Goal: Task Accomplishment & Management: Manage account settings

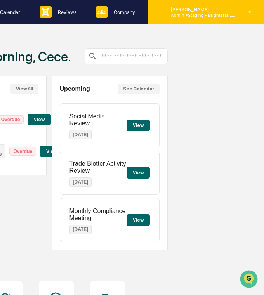
click at [230, 17] on p "Admin • Staging - Brightstar Law Group" at bounding box center [200, 14] width 72 height 5
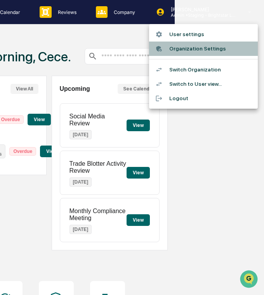
click at [212, 48] on li "Organization Settings" at bounding box center [203, 48] width 109 height 14
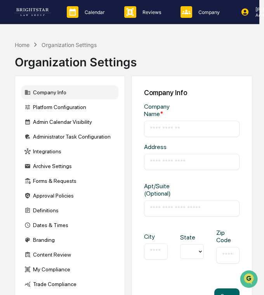
type input "**********"
type input "*****"
type input "********"
type input "*****"
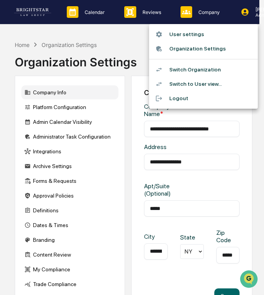
click at [223, 37] on li "User settings" at bounding box center [203, 34] width 109 height 14
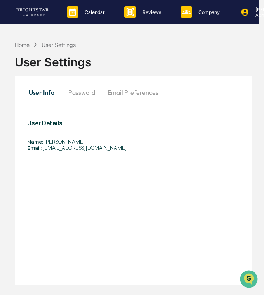
click at [79, 91] on button "Password" at bounding box center [81, 92] width 39 height 19
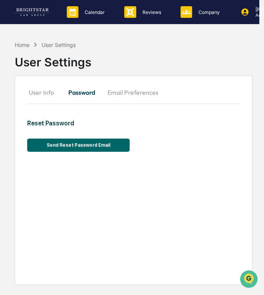
click at [131, 90] on button "Email Preferences" at bounding box center [132, 92] width 63 height 19
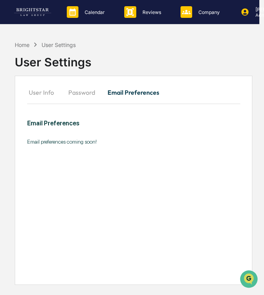
click at [41, 91] on button "User Info" at bounding box center [44, 92] width 35 height 19
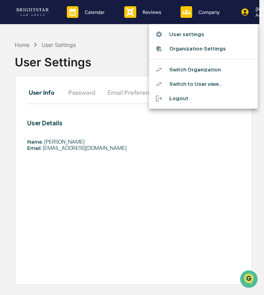
click at [208, 45] on li "Organization Settings" at bounding box center [203, 48] width 109 height 14
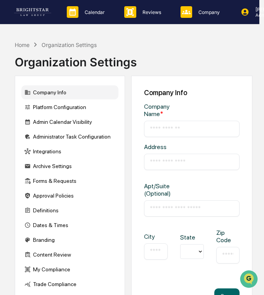
type input "**********"
type input "*****"
type input "********"
type input "*****"
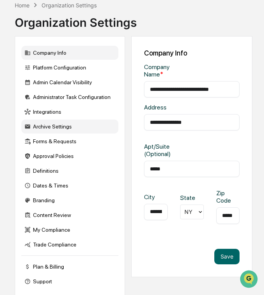
scroll to position [46, 5]
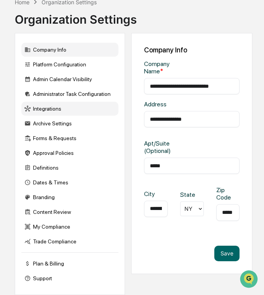
click at [67, 110] on div "Integrations" at bounding box center [69, 109] width 97 height 14
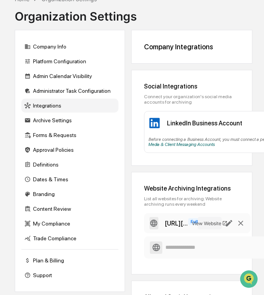
scroll to position [0, 113]
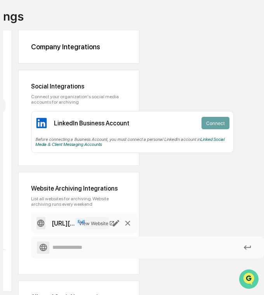
click at [249, 281] on icon "Open customer support" at bounding box center [248, 288] width 19 height 19
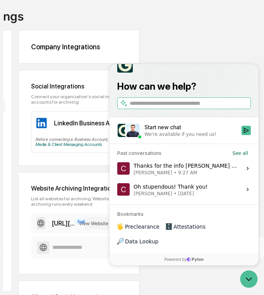
scroll to position [50, 5]
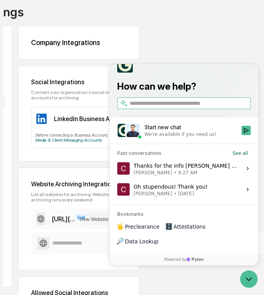
click at [186, 107] on input "search" at bounding box center [188, 103] width 119 height 8
click at [189, 107] on input "search" at bounding box center [188, 103] width 119 height 8
click at [214, 90] on div "How can we help? FAQ's - Administrators Reset Password / MFA Completing an Annu…" at bounding box center [183, 83] width 149 height 68
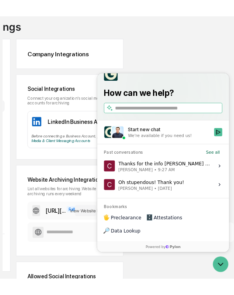
scroll to position [0, 0]
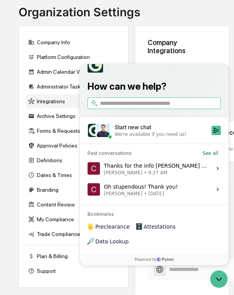
click at [117, 230] on span "Preclearance" at bounding box center [112, 227] width 35 height 8
click at [135, 107] on input "search" at bounding box center [159, 103] width 119 height 8
type input "*"
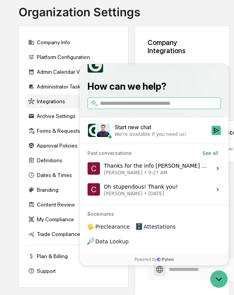
type input "*"
type input "***"
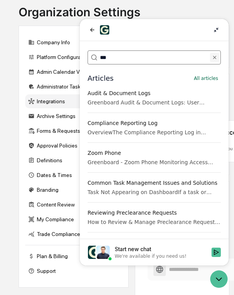
click at [211, 58] on button "***" at bounding box center [214, 57] width 9 height 9
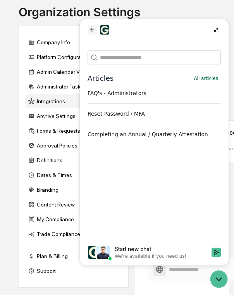
click at [91, 30] on icon "back" at bounding box center [92, 30] width 6 height 6
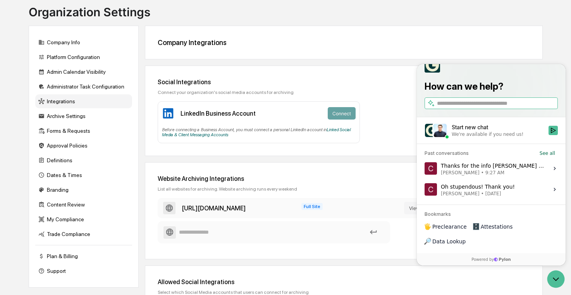
click at [263, 107] on input "search" at bounding box center [496, 103] width 119 height 8
click at [263, 233] on div "How can we help? FAQ's - Administrators Reset Password / MFA Completing an Annu…" at bounding box center [491, 151] width 149 height 204
click at [263, 230] on span "Preclearance" at bounding box center [450, 227] width 35 height 8
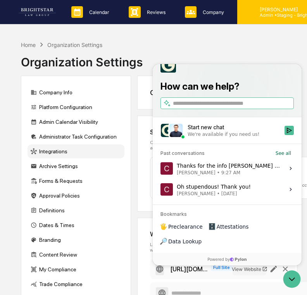
click at [263, 12] on div "[PERSON_NAME] Admin • Staging - Brightstar Law Group" at bounding box center [290, 12] width 72 height 11
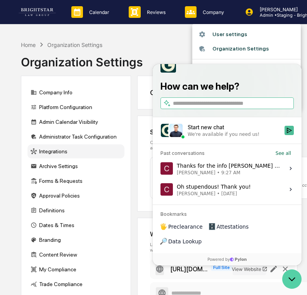
click at [263, 277] on icon "Open customer support" at bounding box center [291, 278] width 19 height 19
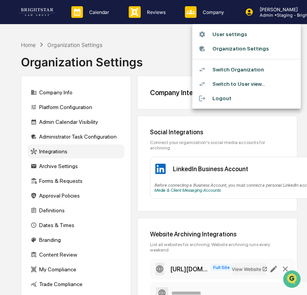
click at [263, 86] on li "Switch to User view..." at bounding box center [246, 84] width 109 height 14
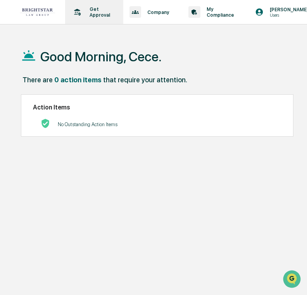
click at [104, 20] on div "Get Approval Content & Transactions" at bounding box center [93, 12] width 50 height 24
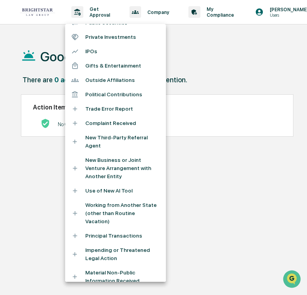
scroll to position [172, 0]
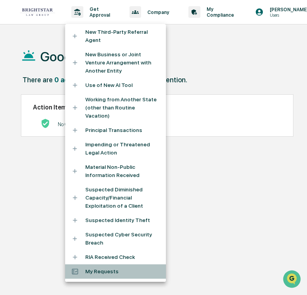
click at [125, 275] on li "My Requests" at bounding box center [115, 271] width 101 height 14
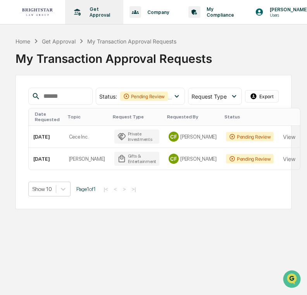
click at [88, 19] on div "Get Approval Content & Transactions" at bounding box center [93, 12] width 50 height 24
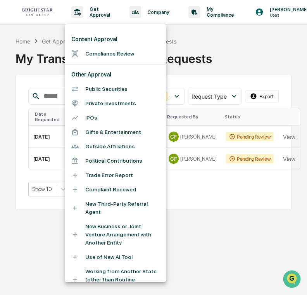
scroll to position [172, 0]
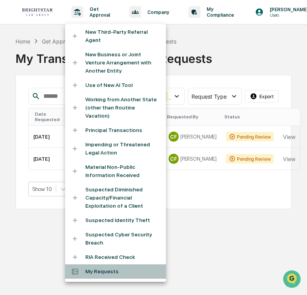
click at [125, 275] on li "My Requests" at bounding box center [115, 271] width 101 height 14
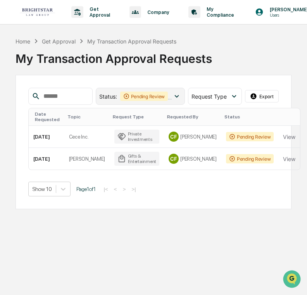
click at [160, 98] on div "Pending Review" at bounding box center [144, 95] width 48 height 9
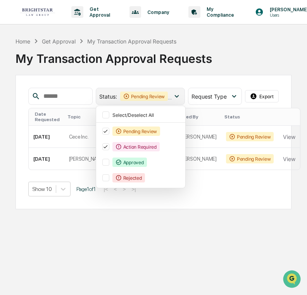
click at [164, 97] on div "Pending Review" at bounding box center [144, 95] width 48 height 9
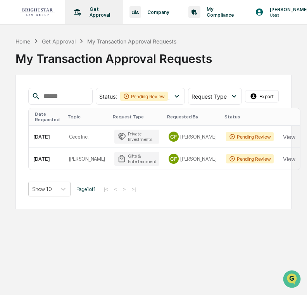
click at [108, 16] on p "Get Approval" at bounding box center [98, 12] width 31 height 12
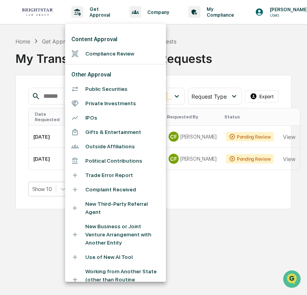
click at [111, 16] on div at bounding box center [153, 147] width 307 height 295
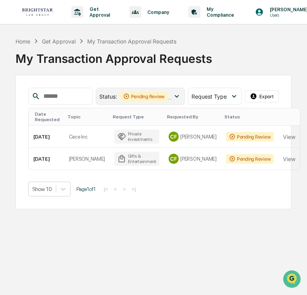
click at [107, 91] on div "Status : Pending Review Action Required" at bounding box center [136, 95] width 74 height 9
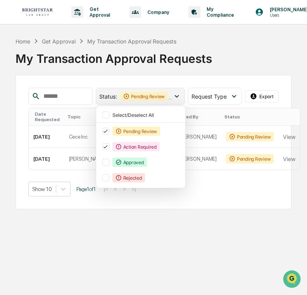
click at [107, 94] on span "Status :" at bounding box center [108, 96] width 18 height 7
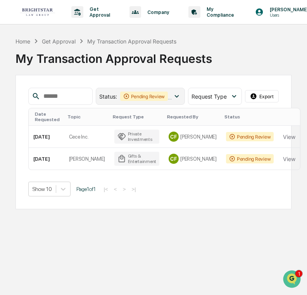
click at [129, 92] on div "Pending Review" at bounding box center [144, 95] width 48 height 9
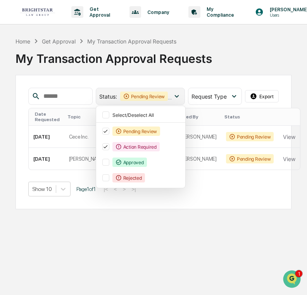
click at [136, 94] on div "Pending Review" at bounding box center [144, 95] width 48 height 9
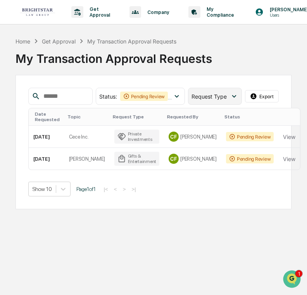
click at [201, 96] on span "Request Type" at bounding box center [209, 96] width 35 height 7
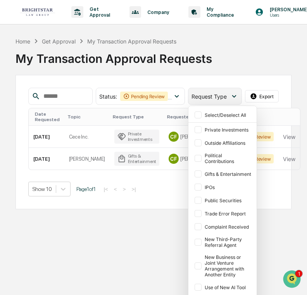
click at [206, 95] on span "Request Type" at bounding box center [209, 96] width 35 height 7
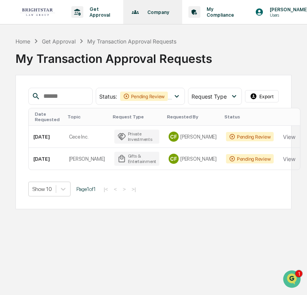
click at [160, 15] on div "Company Policies & Documents" at bounding box center [152, 12] width 52 height 24
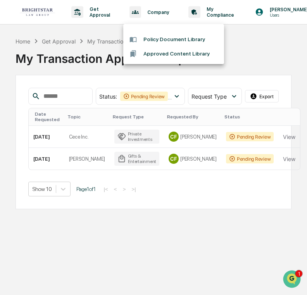
click at [175, 37] on li "Policy Document Library" at bounding box center [173, 39] width 101 height 14
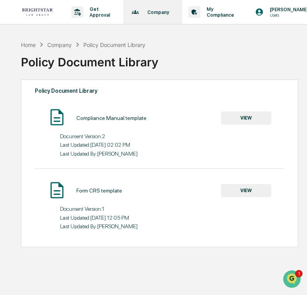
click at [154, 11] on p "Company" at bounding box center [157, 12] width 32 height 6
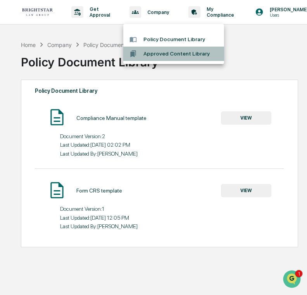
click at [163, 52] on li "Approved Content Library" at bounding box center [173, 54] width 101 height 14
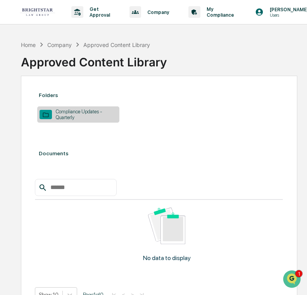
click at [95, 117] on div "Compliance Updates - Quarterly" at bounding box center [85, 115] width 66 height 12
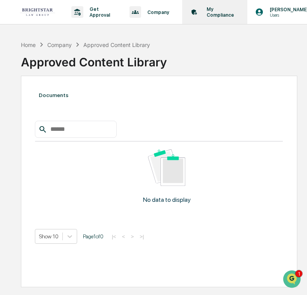
click at [196, 13] on icon at bounding box center [196, 13] width 2 height 2
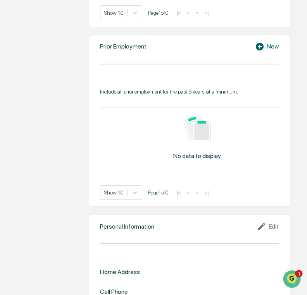
scroll to position [593, 0]
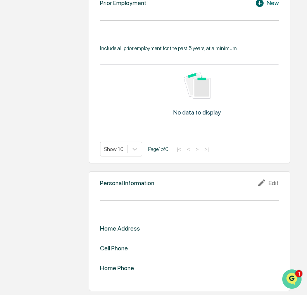
click at [263, 278] on img "Open customer support" at bounding box center [291, 279] width 19 height 16
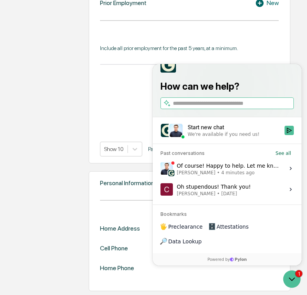
click at [261, 176] on span "[PERSON_NAME] • 4 minutes ago" at bounding box center [228, 172] width 103 height 6
click at [161, 169] on button "View issue" at bounding box center [160, 168] width 0 height 0
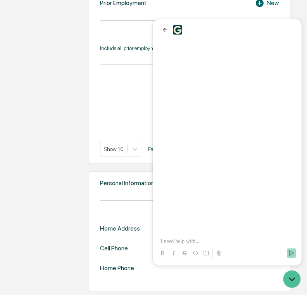
scroll to position [570, 0]
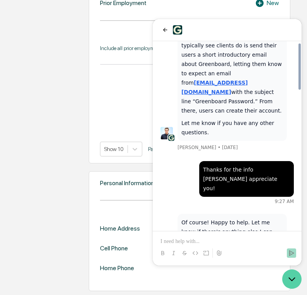
click at [263, 277] on icon "Open customer support" at bounding box center [291, 278] width 19 height 19
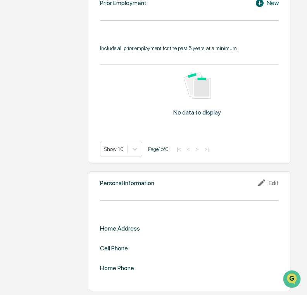
scroll to position [0, 0]
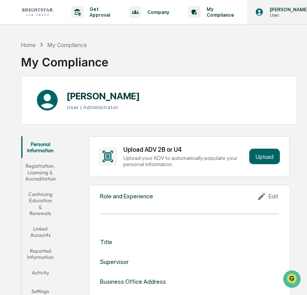
click at [263, 12] on p "[PERSON_NAME]" at bounding box center [288, 10] width 49 height 6
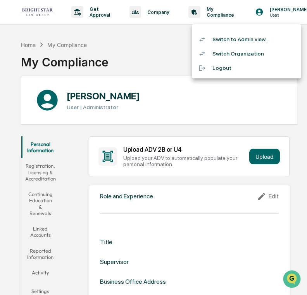
click at [262, 41] on li "Switch to Admin view..." at bounding box center [246, 39] width 109 height 14
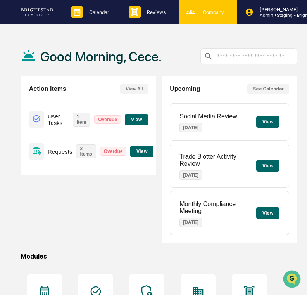
click at [190, 19] on div "Company People, Data, Settings" at bounding box center [208, 12] width 59 height 24
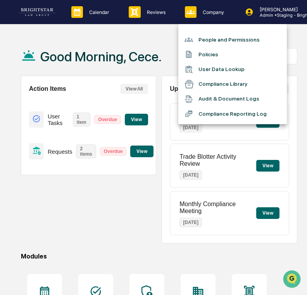
click at [153, 19] on div at bounding box center [153, 147] width 307 height 295
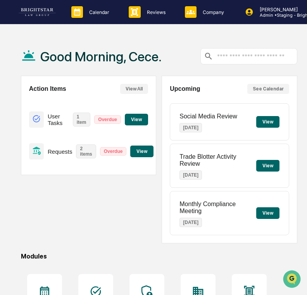
click at [153, 19] on div "Reviews Approval Management" at bounding box center [151, 12] width 56 height 24
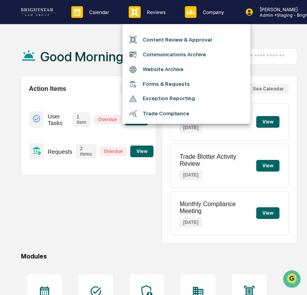
click at [98, 18] on div at bounding box center [153, 147] width 307 height 295
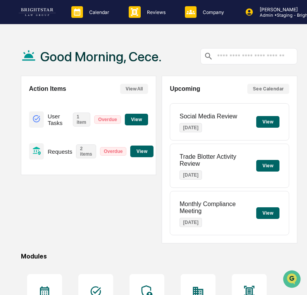
click at [98, 18] on div "Content Review & Approval Communications Archive Website Archive Forms & Reques…" at bounding box center [153, 147] width 307 height 295
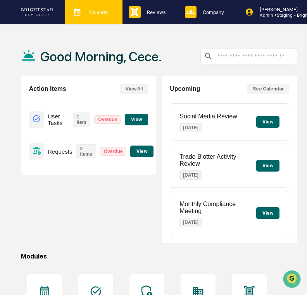
click at [105, 18] on div "Calendar Manage Tasks" at bounding box center [93, 12] width 50 height 12
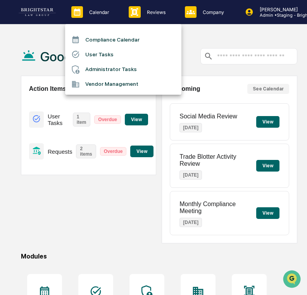
click at [95, 56] on li "User Tasks" at bounding box center [123, 54] width 116 height 15
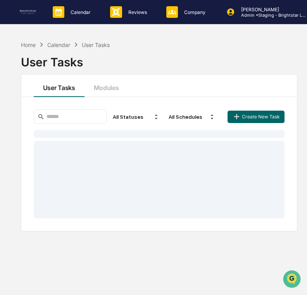
click at [95, 56] on div "User Tasks" at bounding box center [159, 59] width 276 height 20
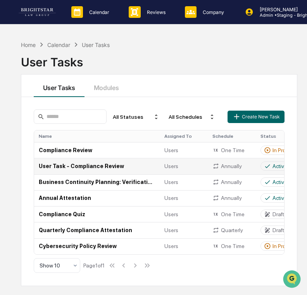
click at [94, 168] on td "User Task - Compliance Review" at bounding box center [97, 166] width 126 height 16
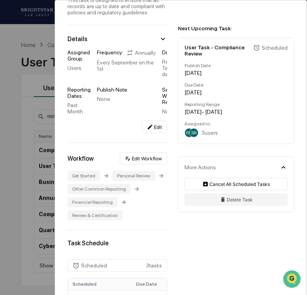
scroll to position [79, 0]
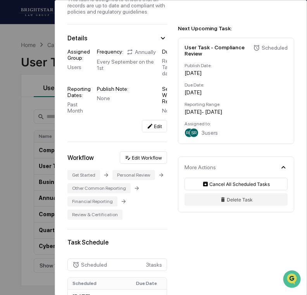
click at [44, 176] on div "User Tasks User Task - Compliance Review User Task - Compliance Review Active T…" at bounding box center [153, 147] width 307 height 295
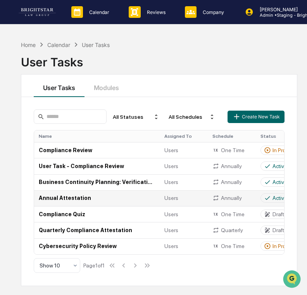
click at [65, 195] on td "Annual Attestation" at bounding box center [97, 198] width 126 height 16
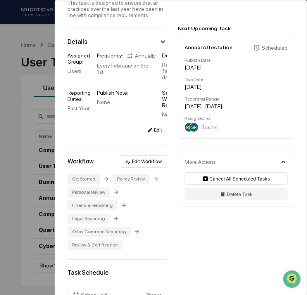
scroll to position [59, 0]
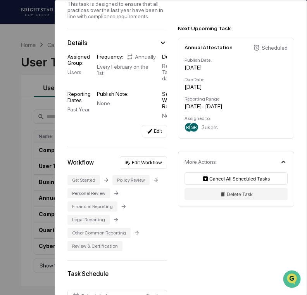
click at [54, 62] on div "User Tasks Annual Attestation Annual Attestation Active This task is designed t…" at bounding box center [153, 147] width 307 height 295
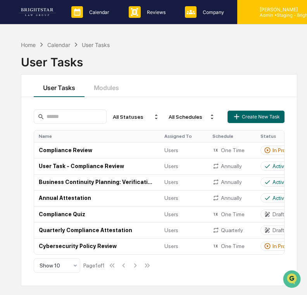
click at [263, 17] on div "[PERSON_NAME] Admin • Staging - Brightstar Law Group" at bounding box center [295, 12] width 116 height 24
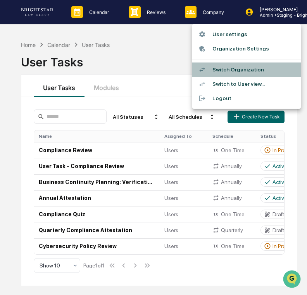
click at [251, 67] on li "Switch Organization" at bounding box center [246, 69] width 109 height 14
